Goal: Information Seeking & Learning: Learn about a topic

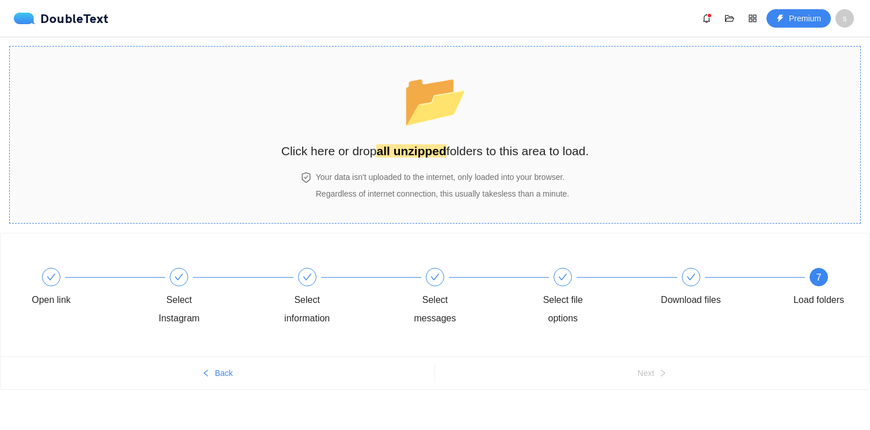
click at [421, 173] on h4 "Your data isn't uploaded to the internet, only loaded into your browser." at bounding box center [442, 177] width 253 height 13
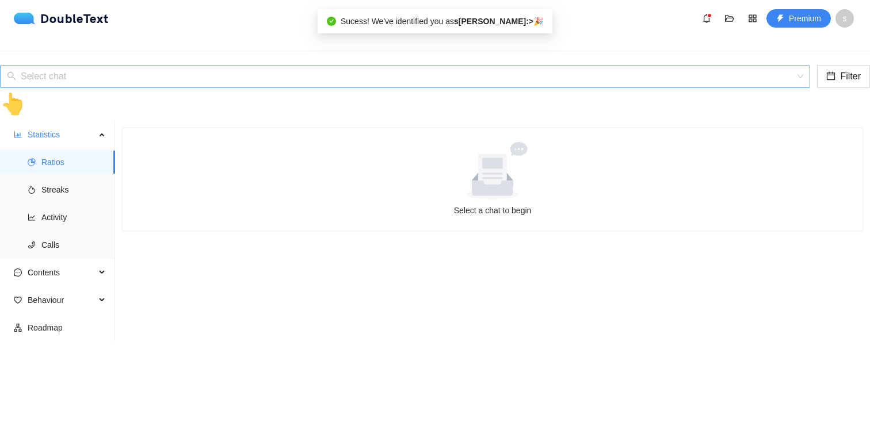
click at [330, 66] on input "search" at bounding box center [401, 77] width 788 height 22
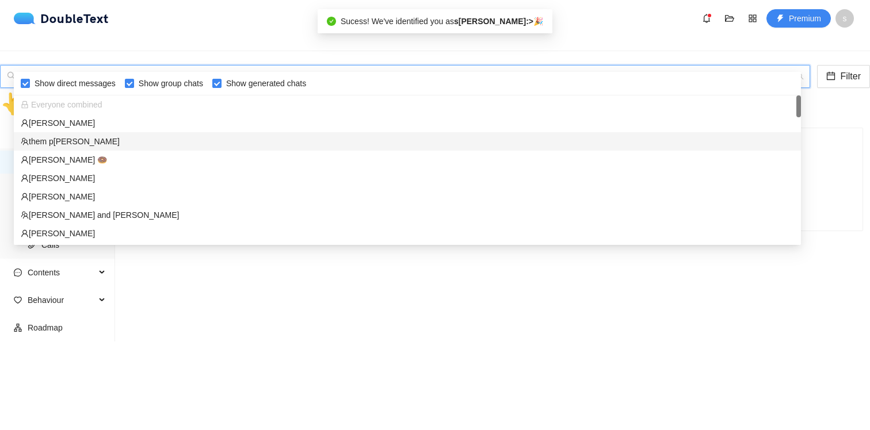
click at [272, 135] on div "them p[PERSON_NAME]" at bounding box center [407, 141] width 773 height 13
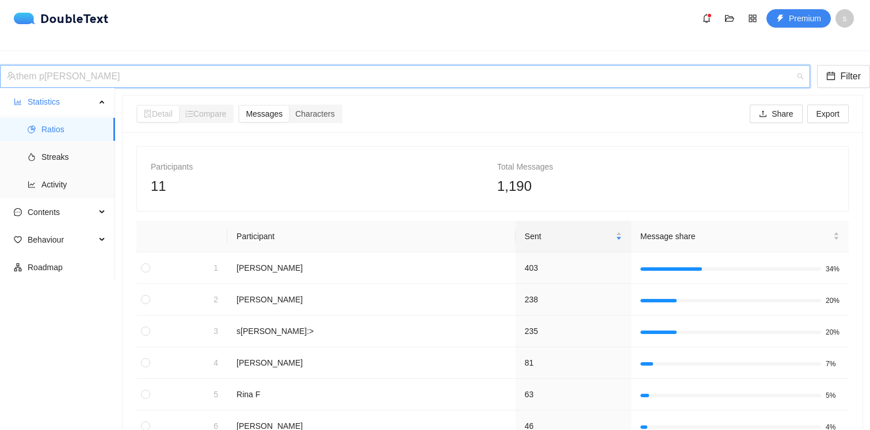
click at [275, 66] on div "them p[PERSON_NAME]" at bounding box center [400, 77] width 786 height 22
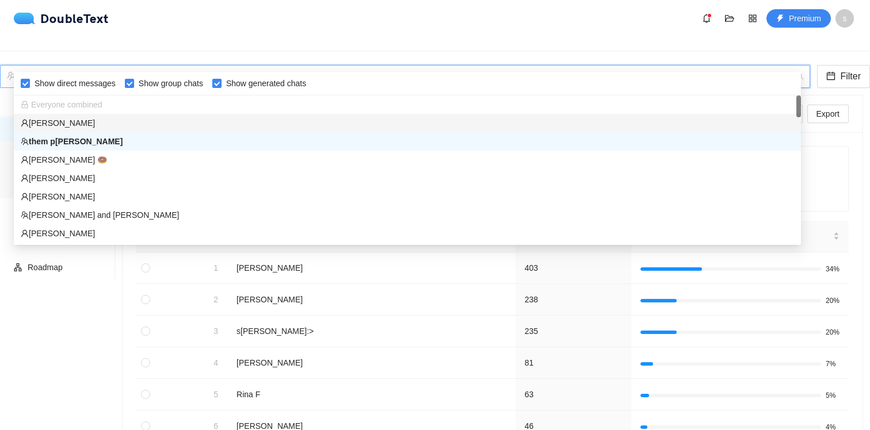
click at [263, 120] on div "[PERSON_NAME]" at bounding box center [407, 123] width 773 height 13
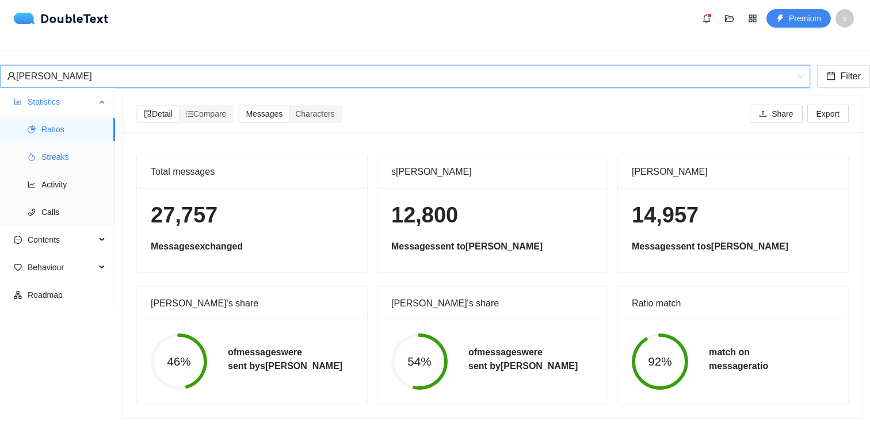
click at [42, 146] on span "Streaks" at bounding box center [73, 157] width 64 height 23
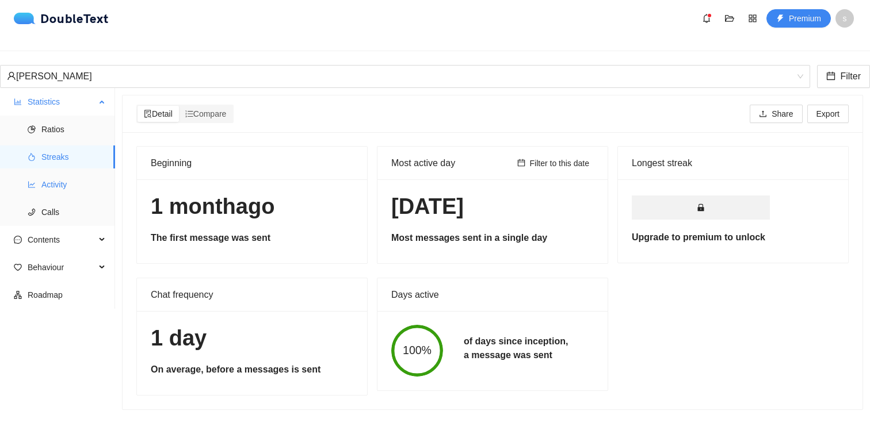
click at [35, 173] on li "Activity" at bounding box center [57, 184] width 115 height 23
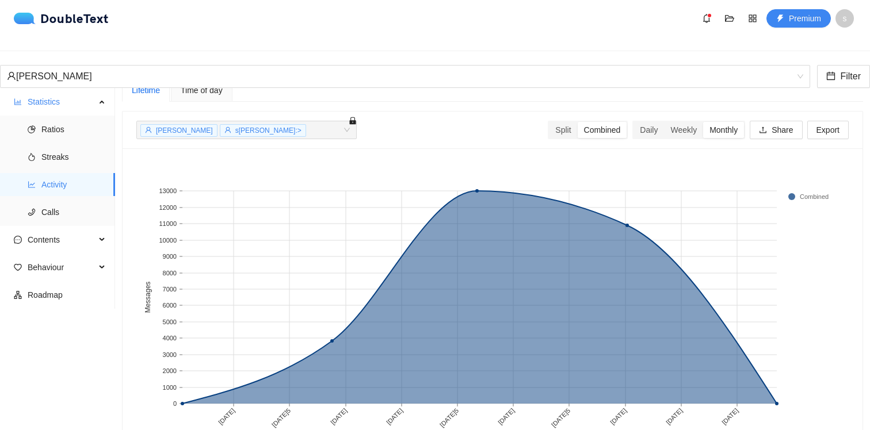
scroll to position [18, 0]
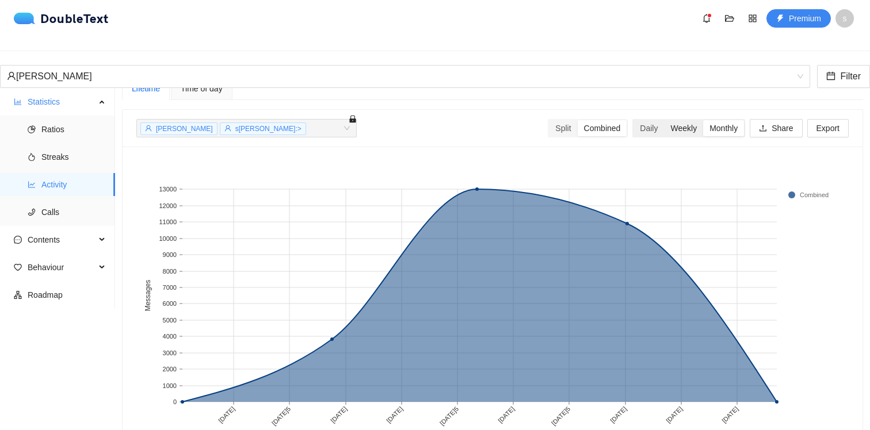
click at [676, 123] on div "Weekly" at bounding box center [683, 128] width 39 height 16
click at [664, 120] on input "Weekly" at bounding box center [664, 120] width 0 height 0
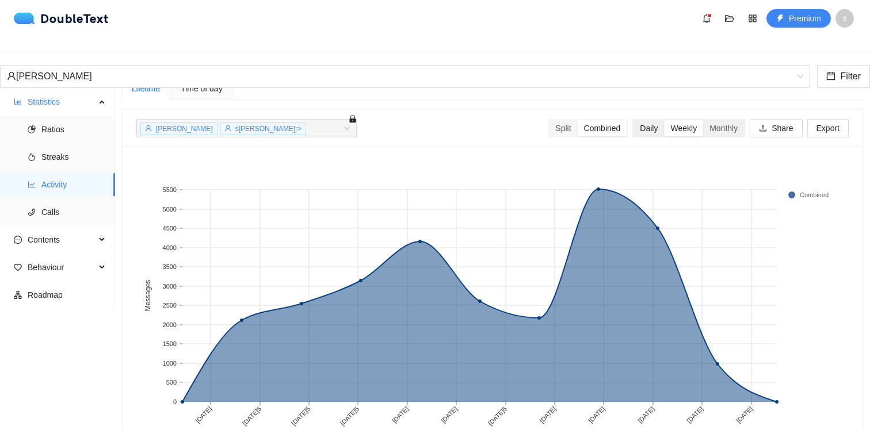
click at [637, 122] on div "Daily" at bounding box center [648, 128] width 30 height 16
click at [633, 120] on input "Daily" at bounding box center [633, 120] width 0 height 0
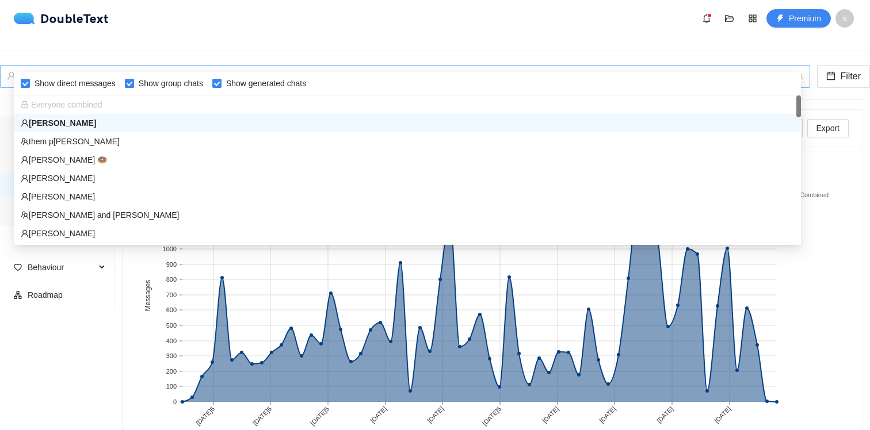
click at [377, 66] on div "[PERSON_NAME]" at bounding box center [400, 77] width 786 height 22
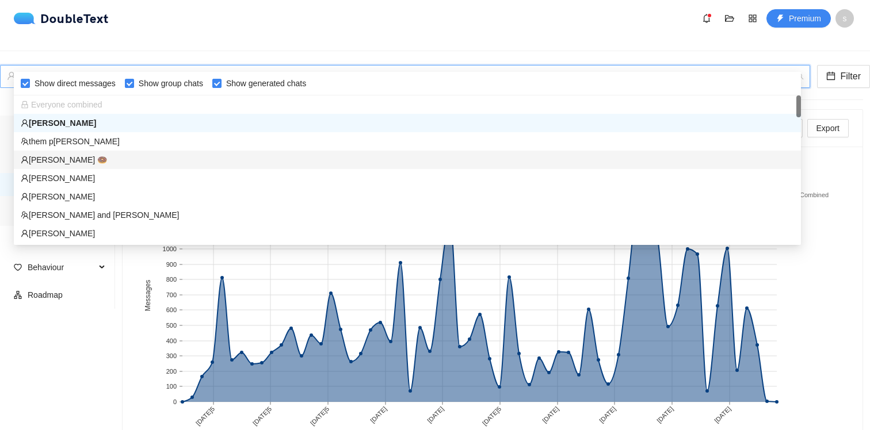
click at [293, 166] on div "[PERSON_NAME] 🍩" at bounding box center [407, 160] width 773 height 13
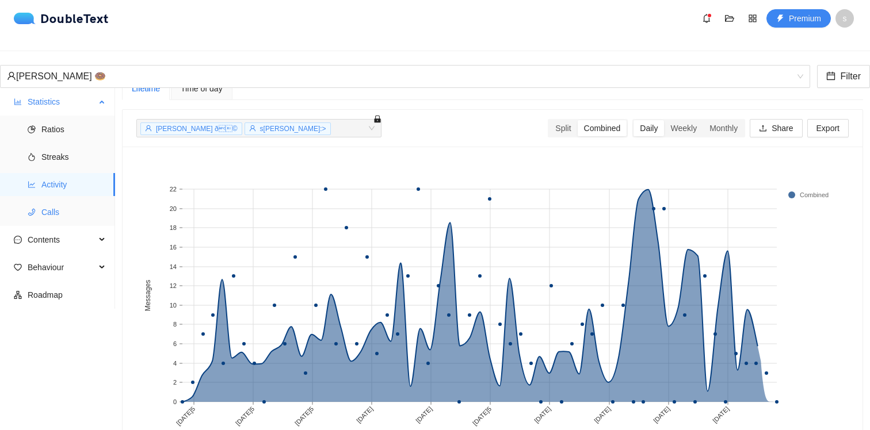
click at [49, 202] on span "Calls" at bounding box center [73, 212] width 64 height 23
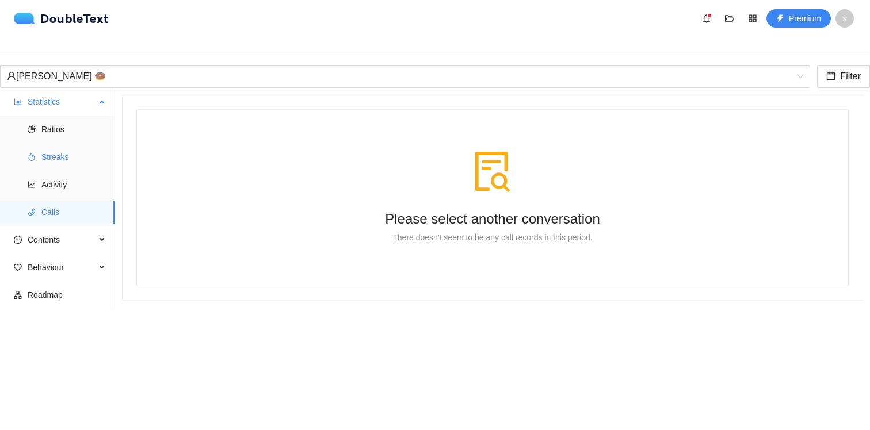
click at [52, 146] on span "Streaks" at bounding box center [73, 157] width 64 height 23
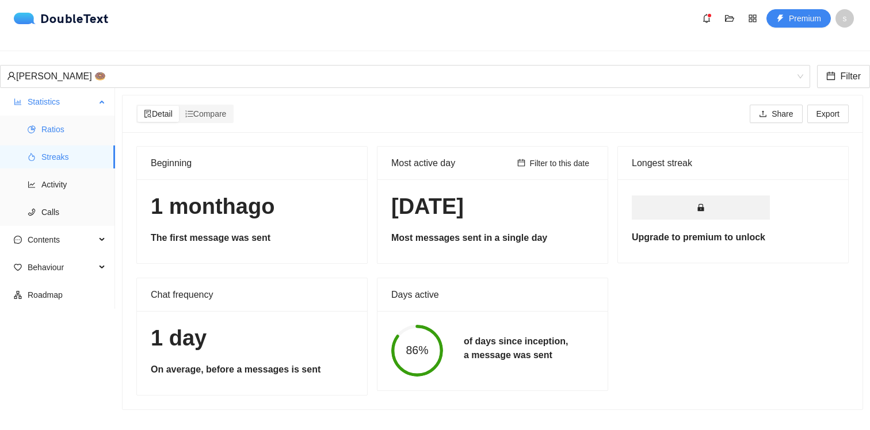
click at [69, 118] on span "Ratios" at bounding box center [73, 129] width 64 height 23
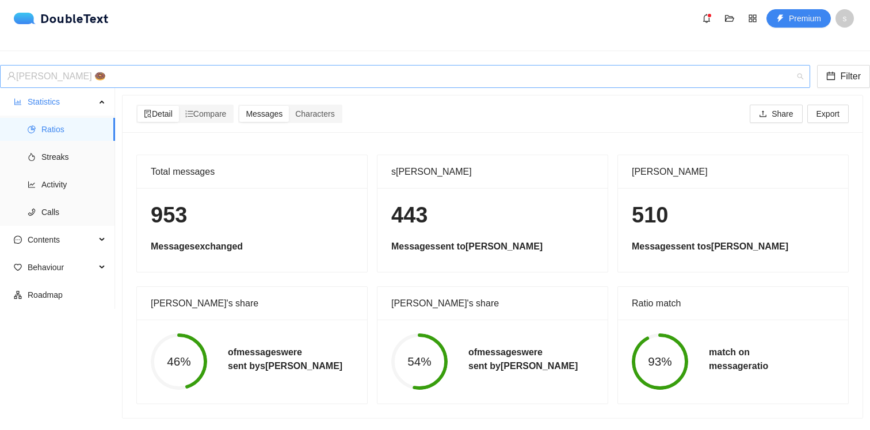
click at [69, 66] on div "[PERSON_NAME] 🍩" at bounding box center [400, 77] width 786 height 22
click at [95, 309] on ul "Statistics Ratios Streaks Activity Calls Contents Behaviour Roadmap" at bounding box center [57, 198] width 115 height 221
click at [176, 66] on div "[PERSON_NAME] 🍩" at bounding box center [400, 77] width 786 height 22
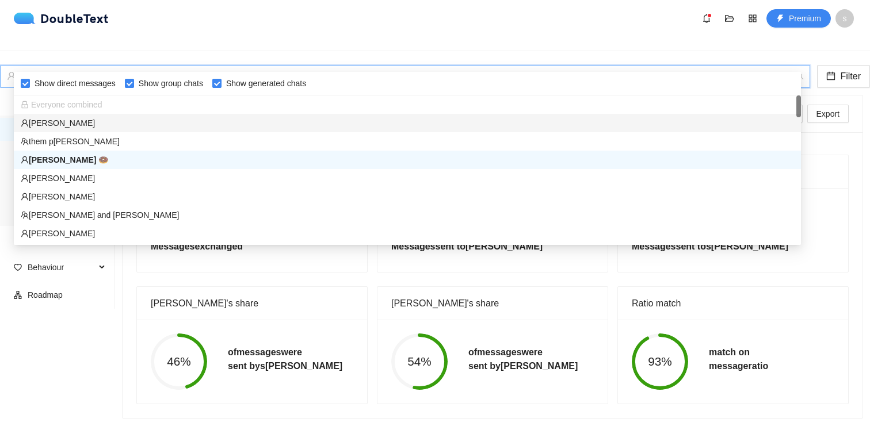
click at [156, 120] on div "[PERSON_NAME]" at bounding box center [407, 123] width 773 height 13
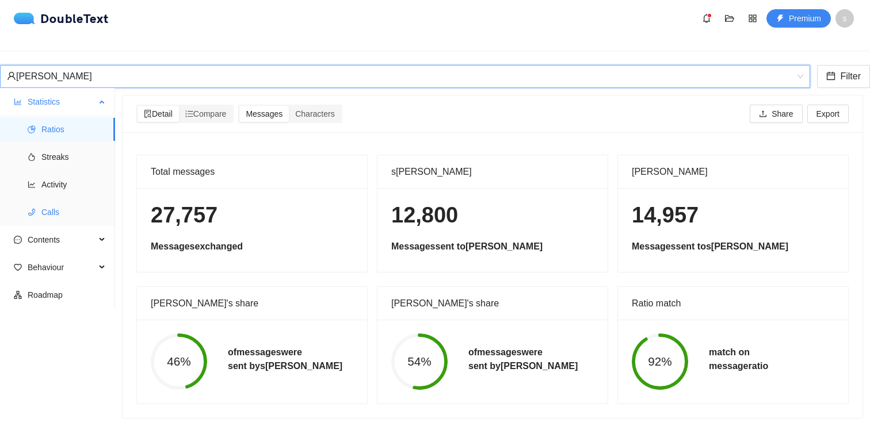
click at [53, 201] on span "Calls" at bounding box center [73, 212] width 64 height 23
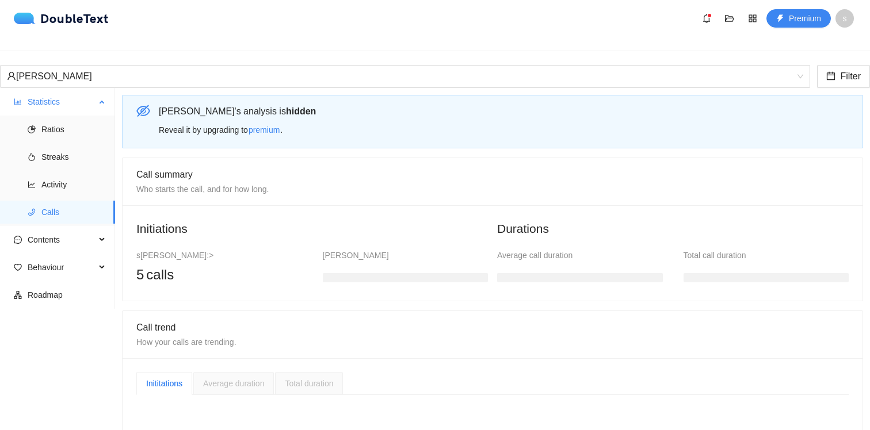
click at [55, 188] on ul "Ratios Streaks Activity Calls" at bounding box center [57, 171] width 114 height 110
click at [53, 177] on span "Activity" at bounding box center [73, 184] width 64 height 23
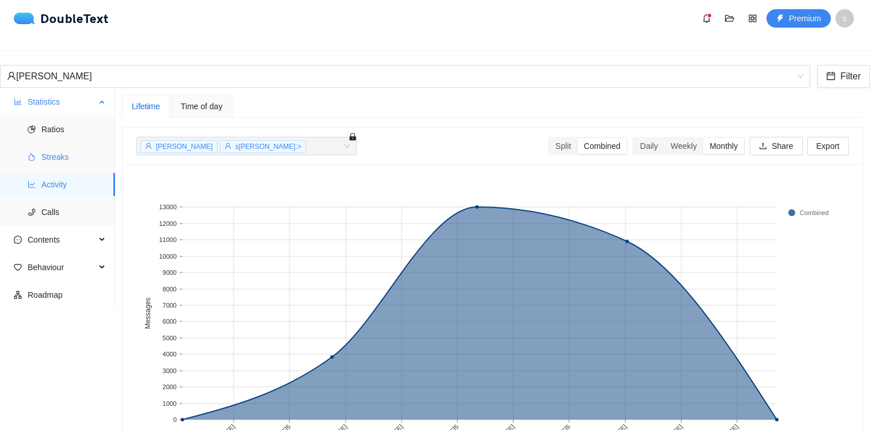
click at [55, 158] on span "Streaks" at bounding box center [73, 157] width 64 height 23
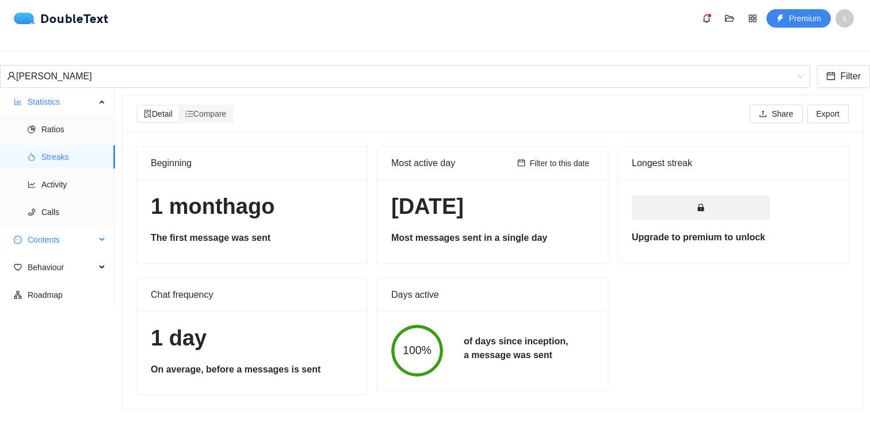
click at [50, 239] on span "Contents" at bounding box center [62, 239] width 68 height 23
click at [51, 258] on span "Word Cloud" at bounding box center [73, 267] width 64 height 23
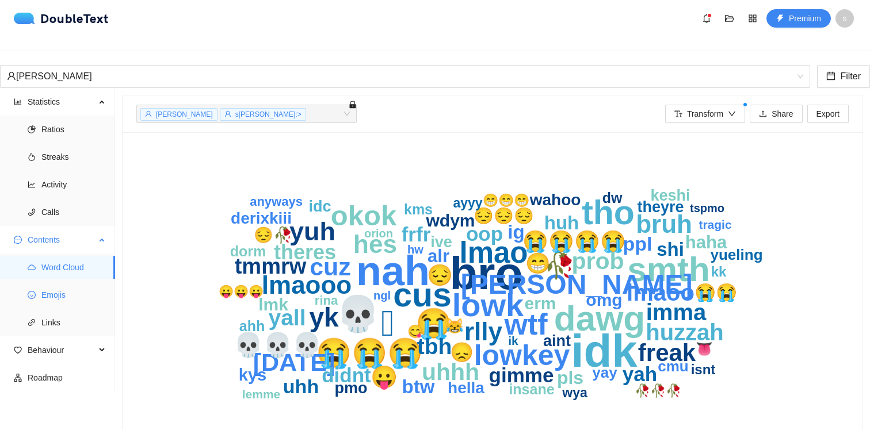
click at [51, 284] on span "Emojis" at bounding box center [73, 295] width 64 height 23
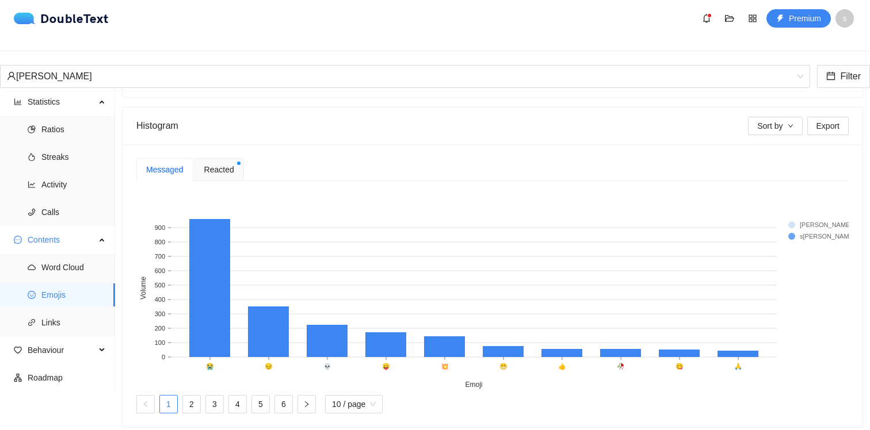
scroll to position [201, 0]
click at [213, 163] on span "Reacted" at bounding box center [219, 169] width 30 height 13
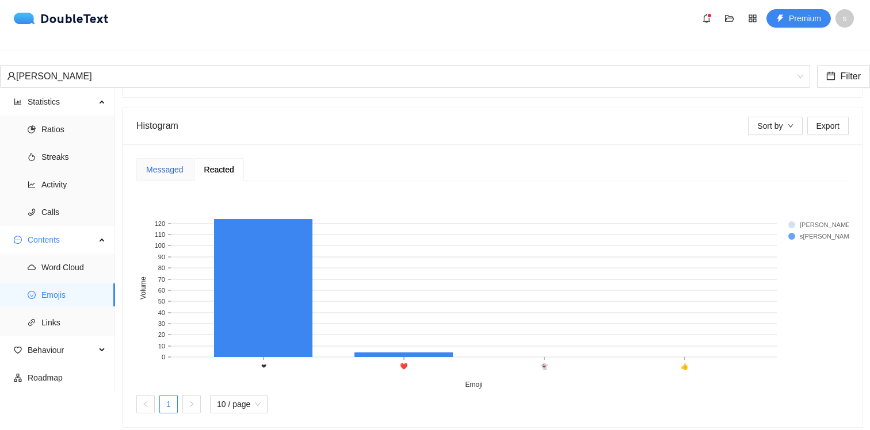
click at [169, 163] on div "Messaged" at bounding box center [164, 169] width 37 height 13
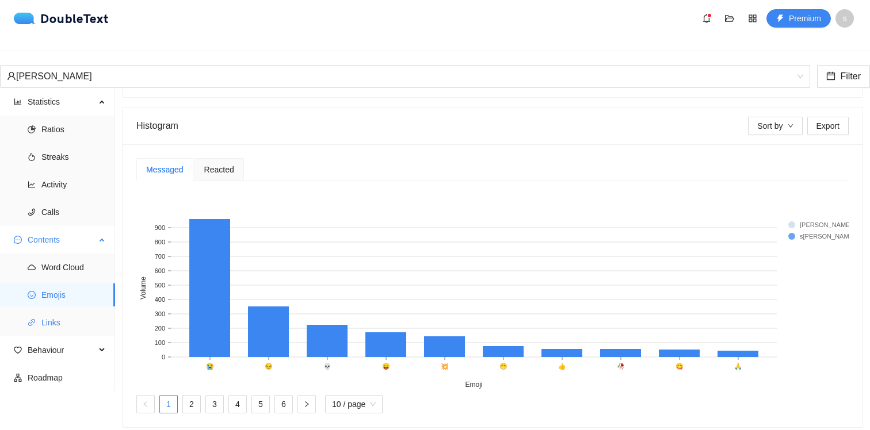
click at [82, 311] on span "Links" at bounding box center [73, 322] width 64 height 23
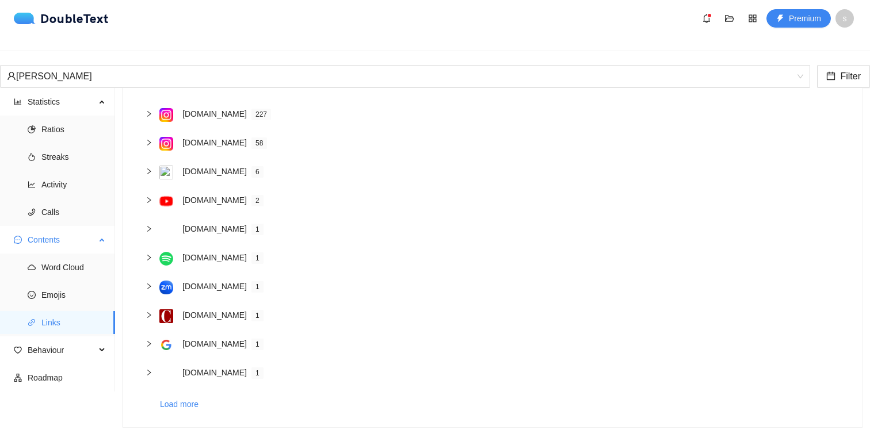
scroll to position [104, 0]
click at [64, 342] on span "Behaviour" at bounding box center [62, 350] width 68 height 23
click at [64, 376] on span "Engagement" at bounding box center [73, 377] width 64 height 23
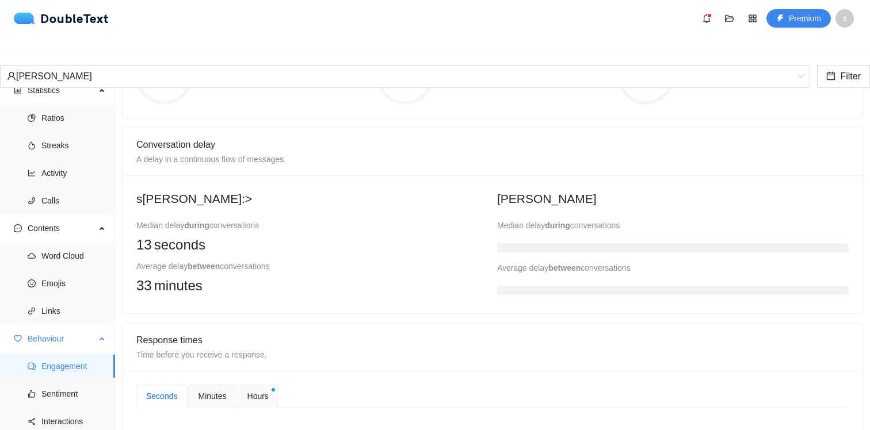
scroll to position [37, 0]
click at [67, 383] on span "Sentiment" at bounding box center [73, 394] width 64 height 23
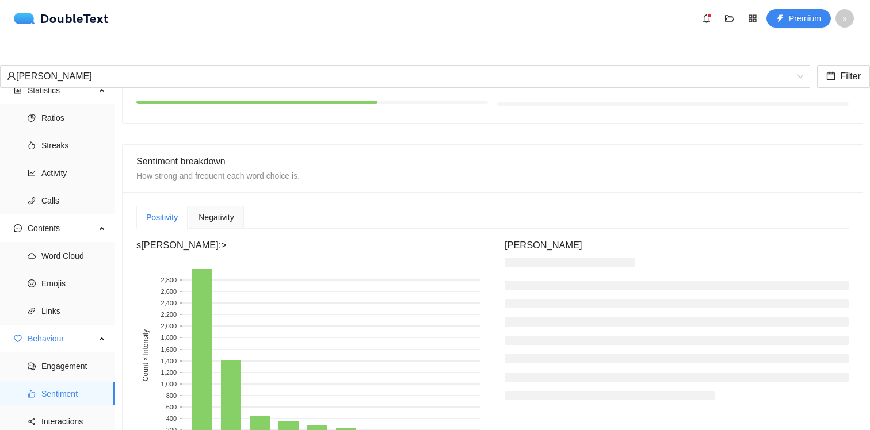
scroll to position [228, 0]
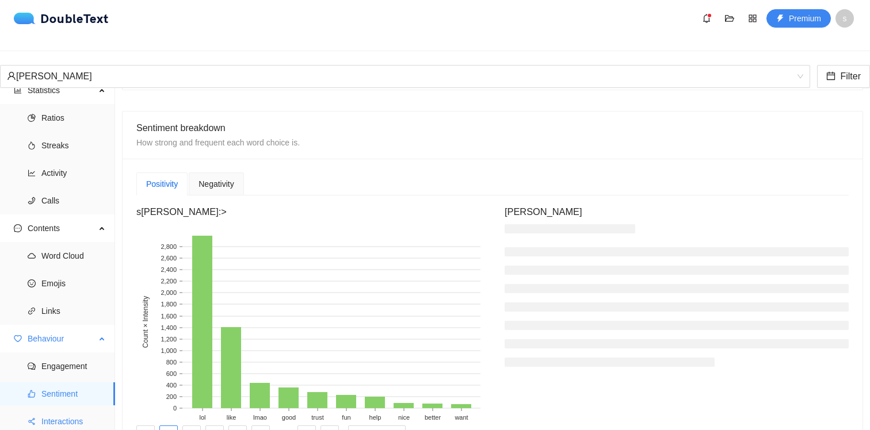
click at [74, 410] on span "Interactions" at bounding box center [73, 421] width 64 height 23
